Goal: Obtain resource: Download file/media

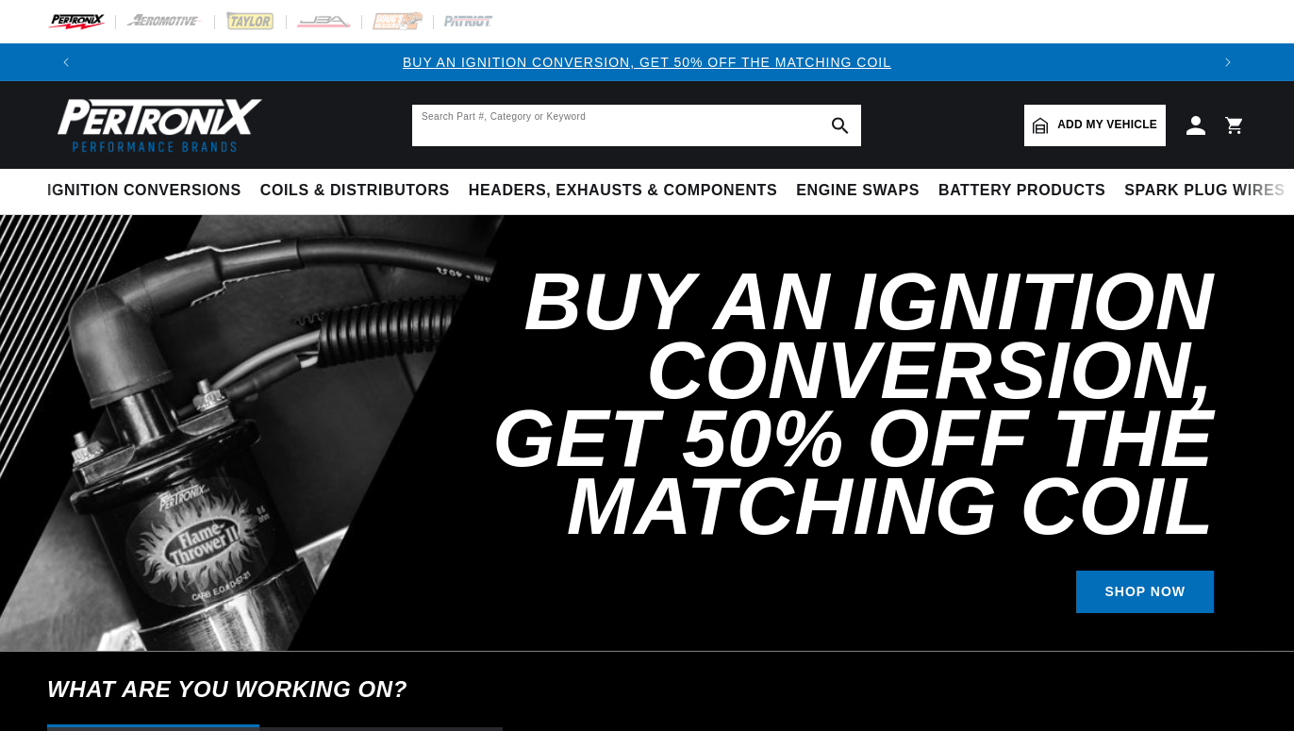
click at [494, 127] on input "text" at bounding box center [636, 126] width 449 height 42
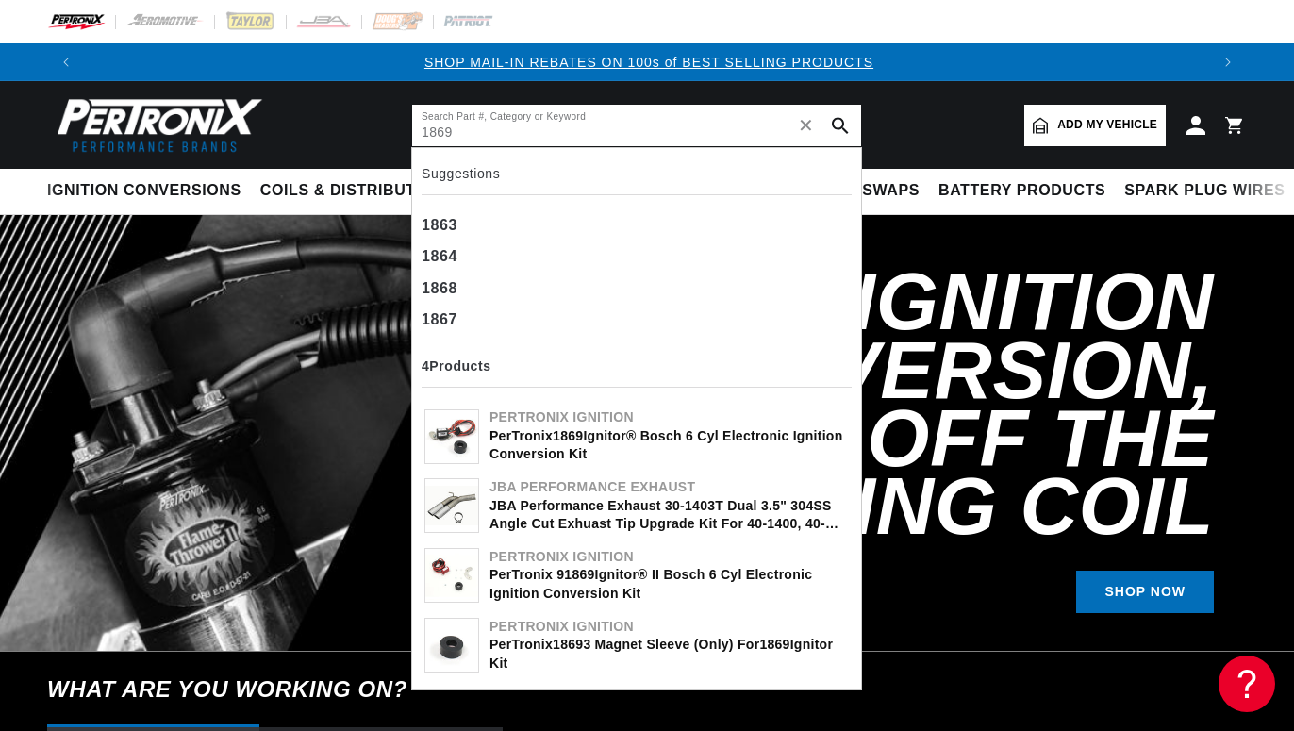
scroll to position [0, 1124]
type input "1869"
click at [603, 424] on div "Pertronix Ignition" at bounding box center [669, 417] width 359 height 19
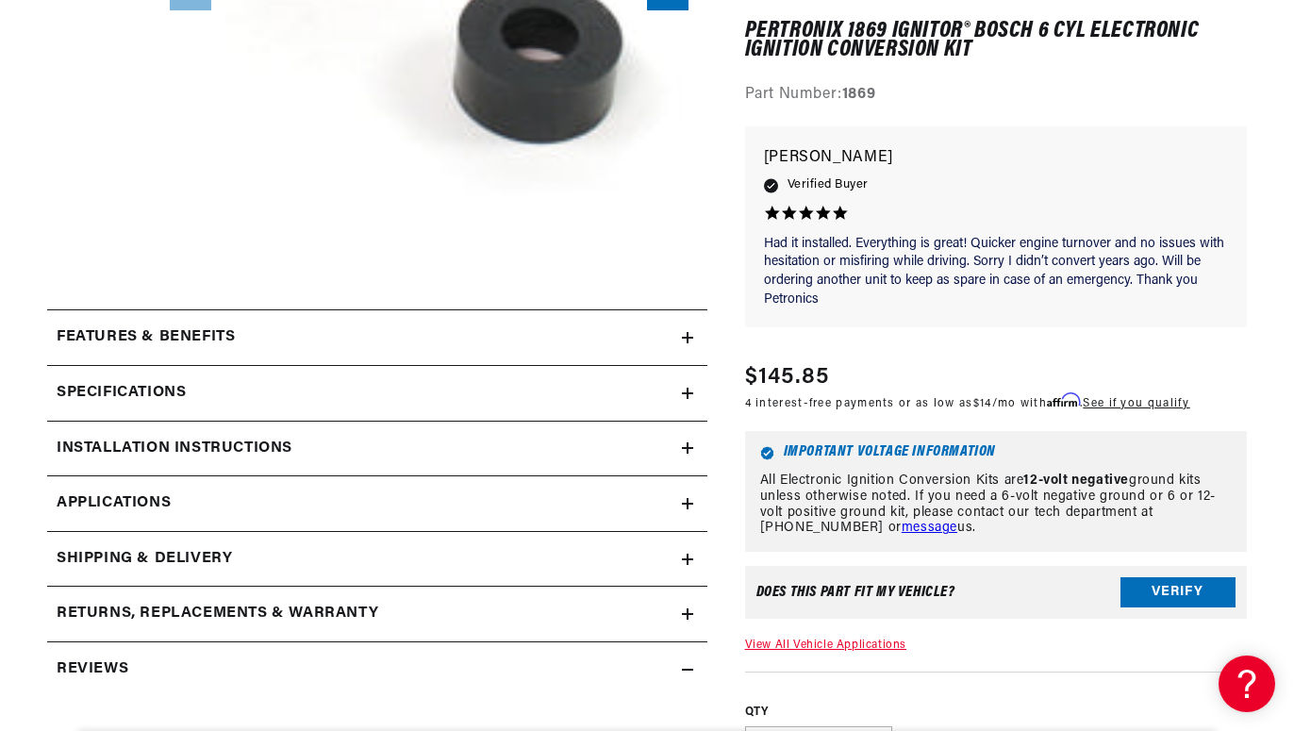
click at [476, 462] on summary "Installation instructions" at bounding box center [377, 449] width 660 height 55
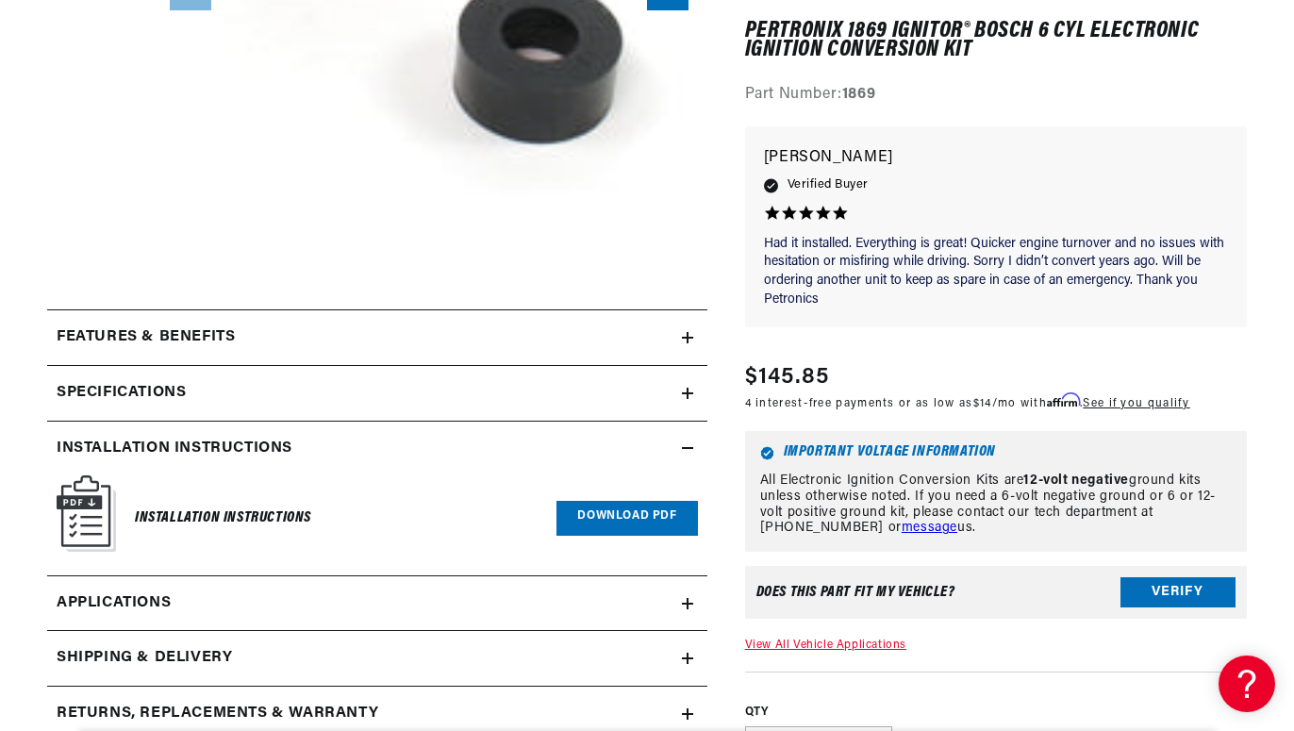
click at [598, 513] on link "Download PDF" at bounding box center [627, 518] width 141 height 35
